Goal: Find specific page/section: Find specific page/section

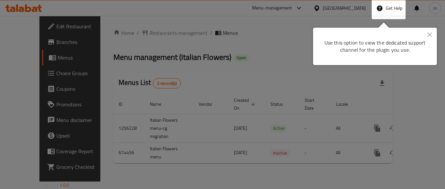
click at [431, 41] on button "Close" at bounding box center [430, 35] width 14 height 15
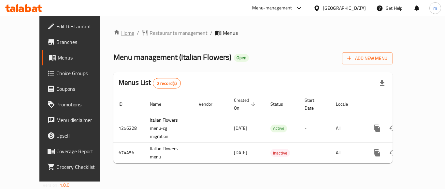
click at [113, 29] on icon "breadcrumb" at bounding box center [116, 32] width 7 height 7
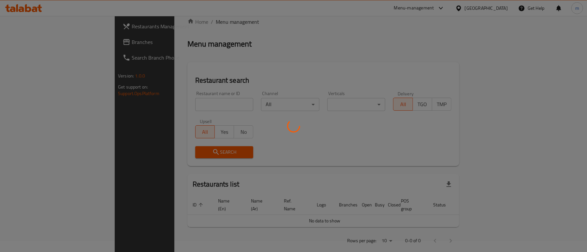
scroll to position [14, 0]
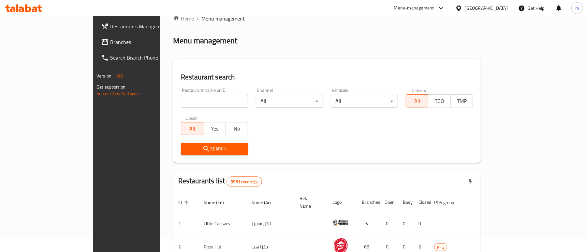
click at [110, 39] on span "Branches" at bounding box center [148, 42] width 76 height 8
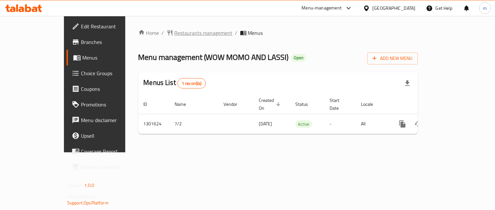
click at [174, 33] on span "Restaurants management" at bounding box center [203, 33] width 58 height 8
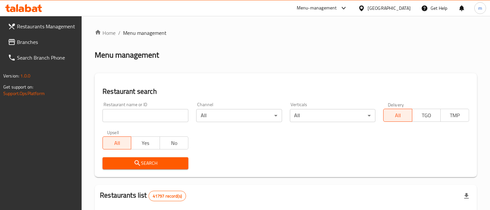
click at [134, 116] on input "search" at bounding box center [145, 115] width 86 height 13
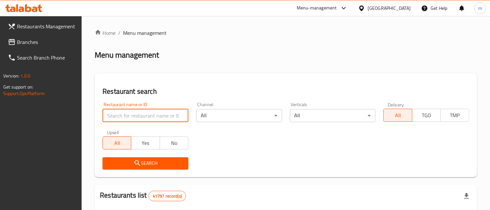
paste input "701518"
type input "701518"
click at [131, 148] on button "Yes" at bounding box center [145, 143] width 29 height 13
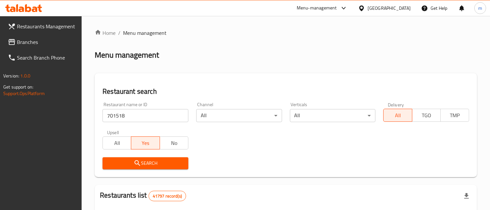
click at [131, 160] on span "Search" at bounding box center [145, 163] width 75 height 8
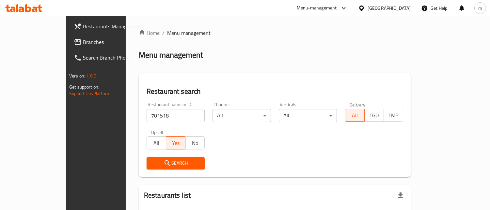
click at [152, 159] on span "Search" at bounding box center [176, 163] width 48 height 8
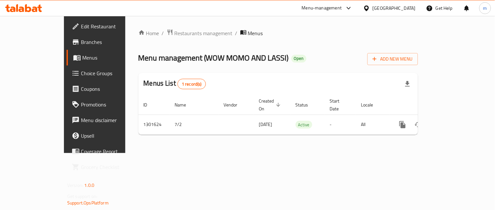
click at [82, 61] on span "Menus" at bounding box center [111, 58] width 59 height 8
click at [174, 37] on span "Restaurants management" at bounding box center [203, 33] width 58 height 8
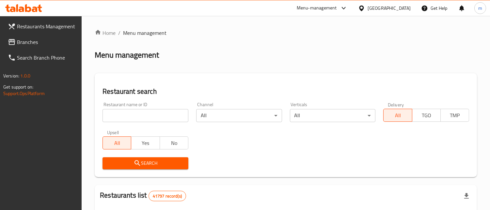
click at [131, 118] on input "search" at bounding box center [145, 115] width 86 height 13
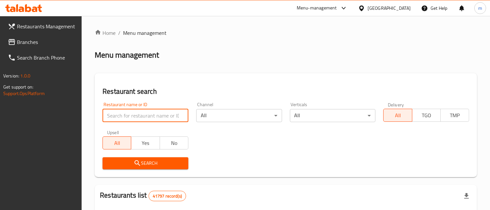
click at [120, 116] on input "search" at bounding box center [145, 115] width 86 height 13
paste input "701518"
type input "701518"
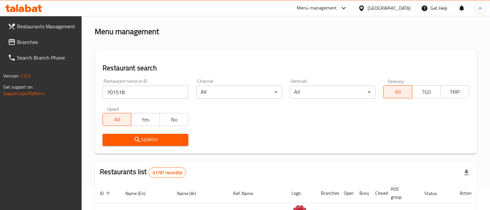
scroll to position [36, 0]
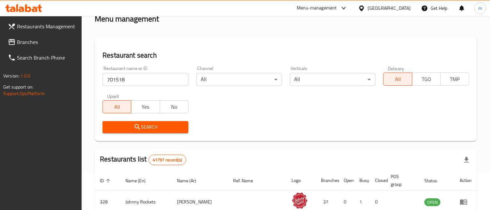
click at [144, 124] on span "Search" at bounding box center [145, 127] width 75 height 8
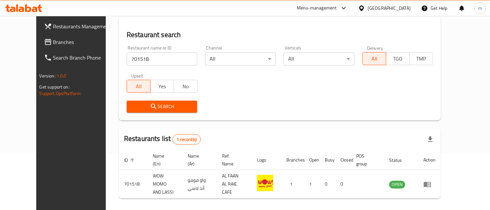
scroll to position [75, 0]
